Goal: Navigation & Orientation: Find specific page/section

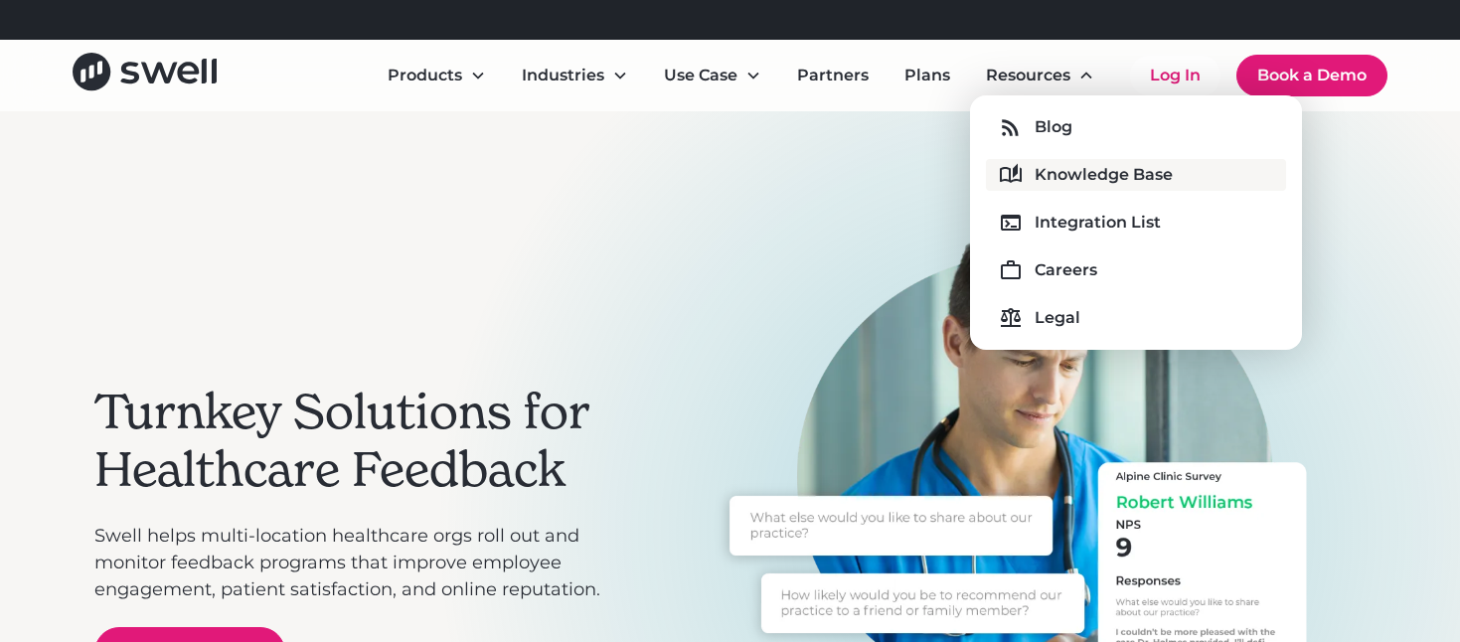
click at [1066, 168] on div "Knowledge Base" at bounding box center [1104, 175] width 138 height 24
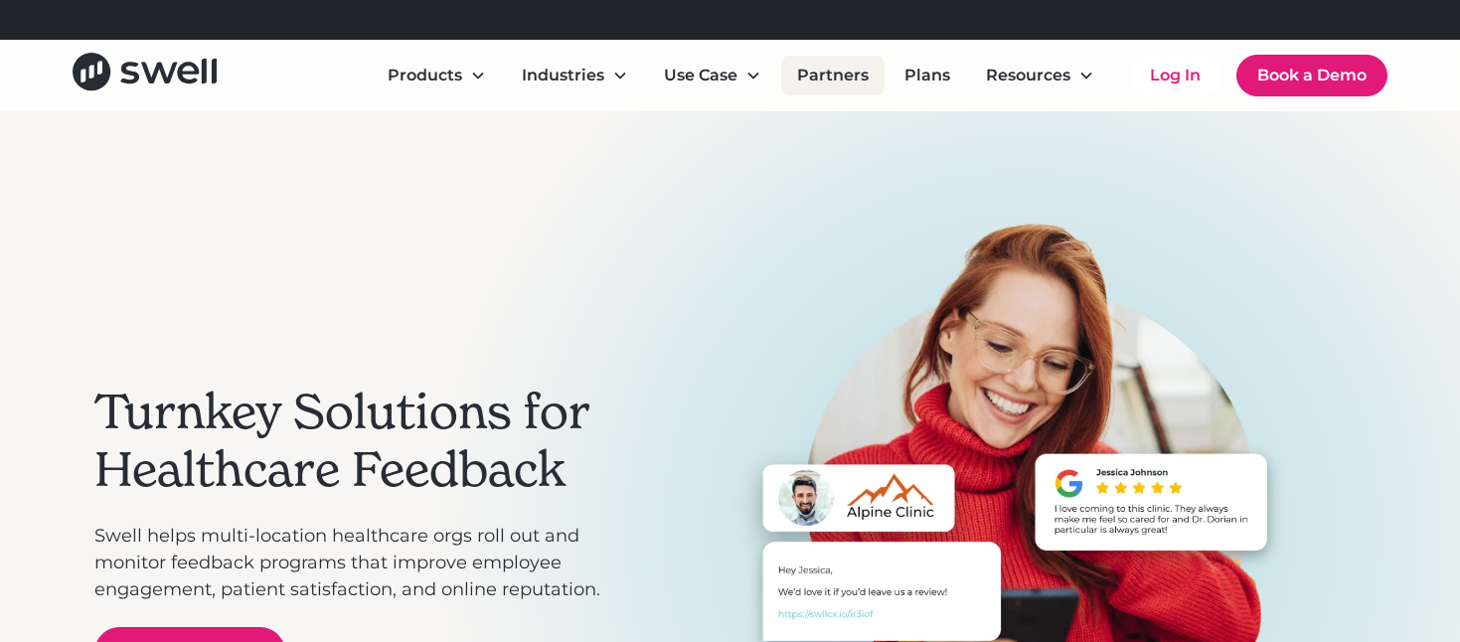
click at [836, 75] on link "Partners" at bounding box center [832, 76] width 103 height 40
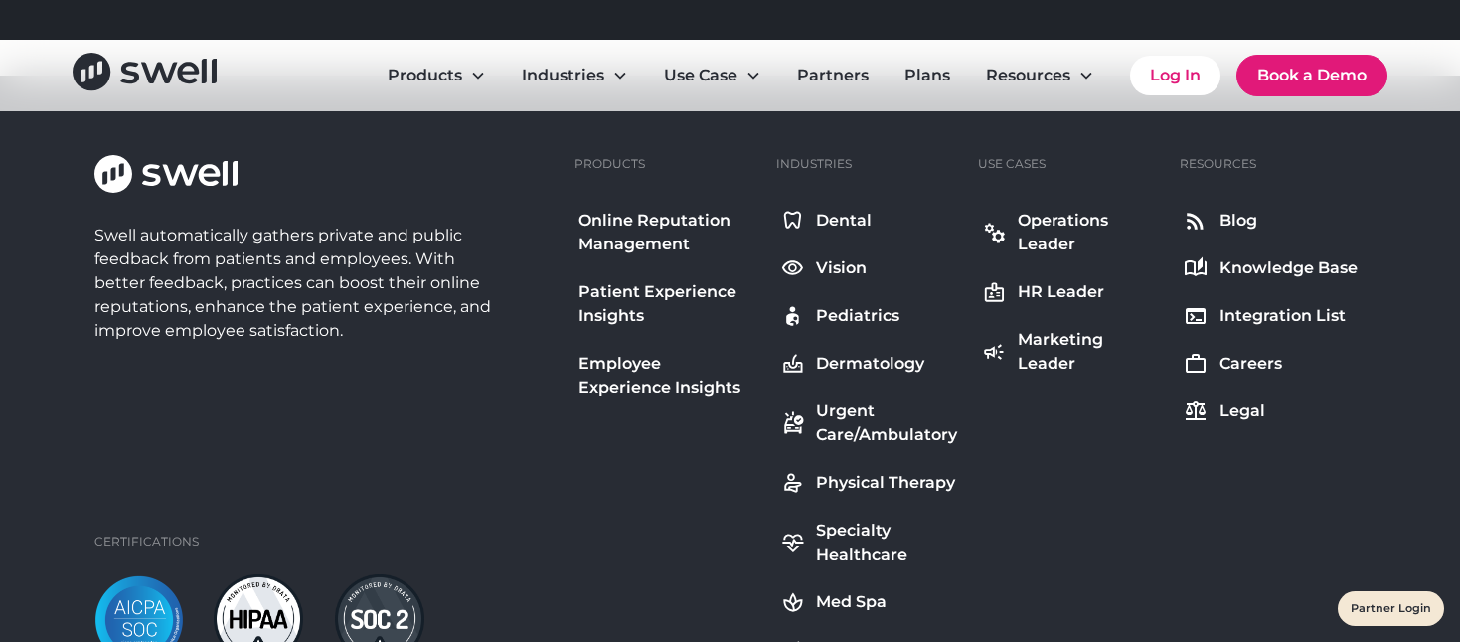
scroll to position [1334, 0]
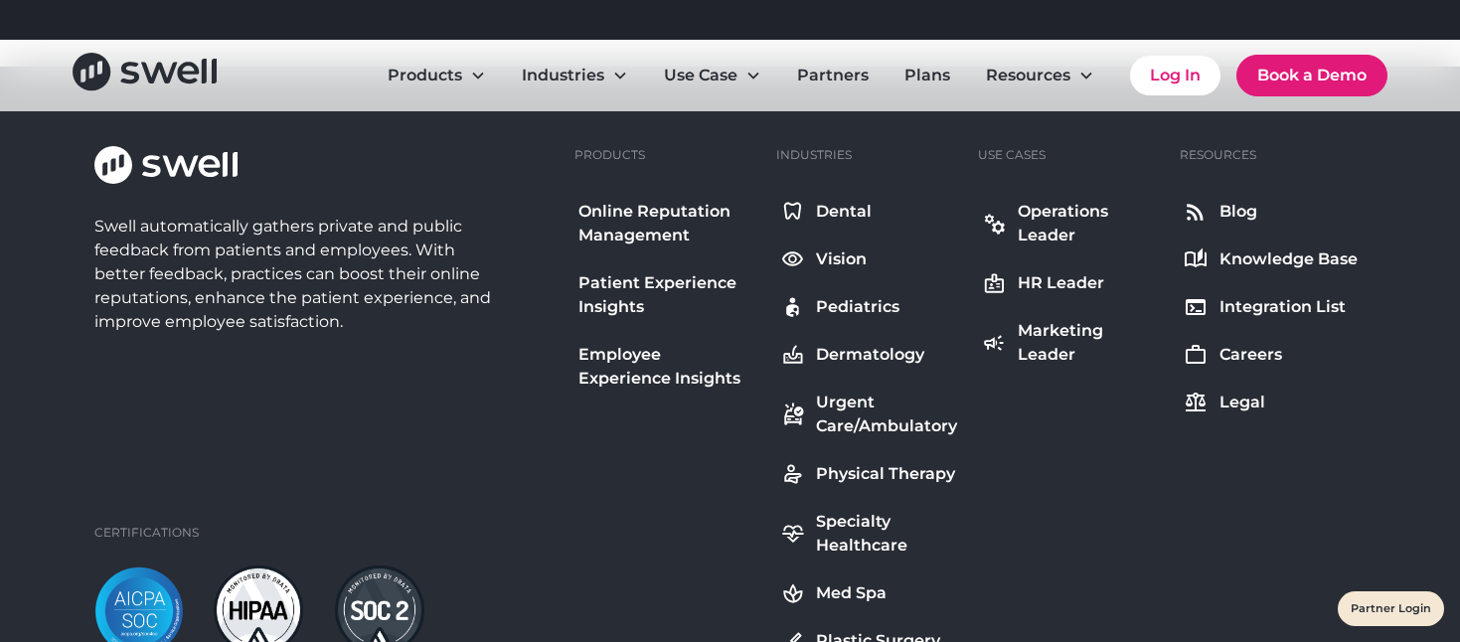
click at [1263, 264] on div "Knowledge Base" at bounding box center [1288, 259] width 138 height 24
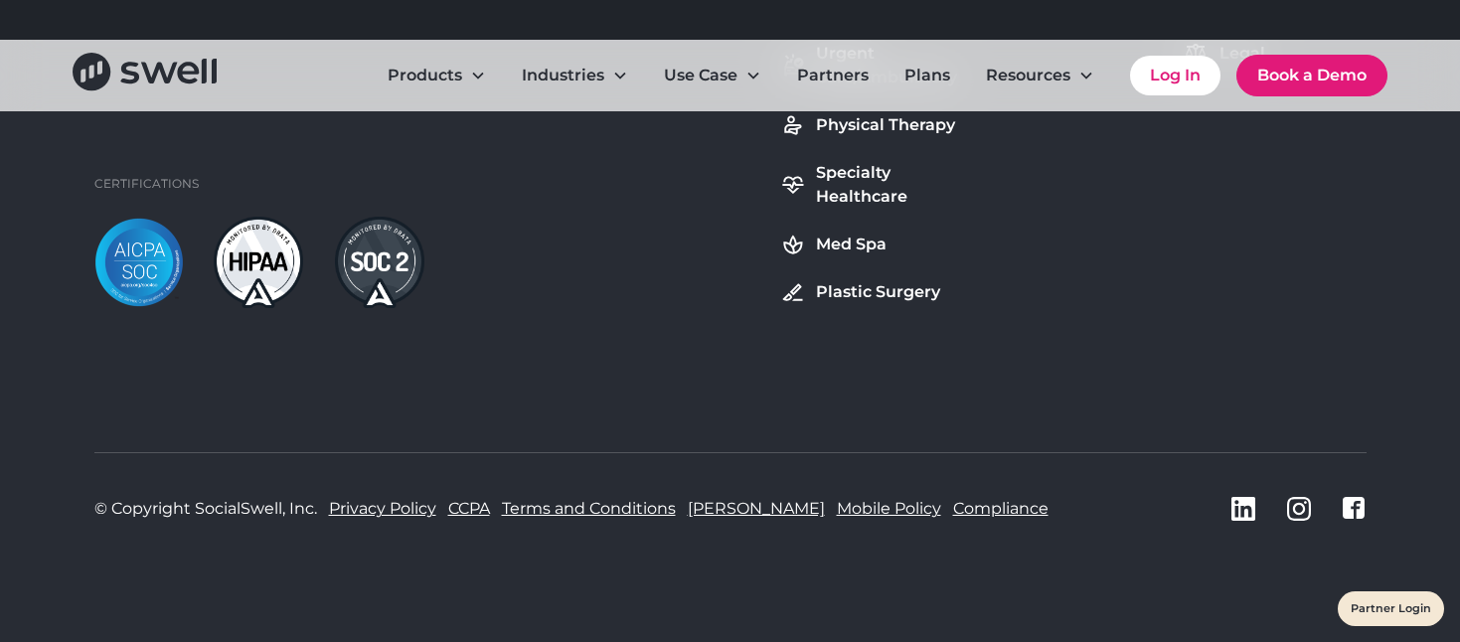
scroll to position [1684, 0]
